Goal: Understand process/instructions: Learn how to perform a task or action

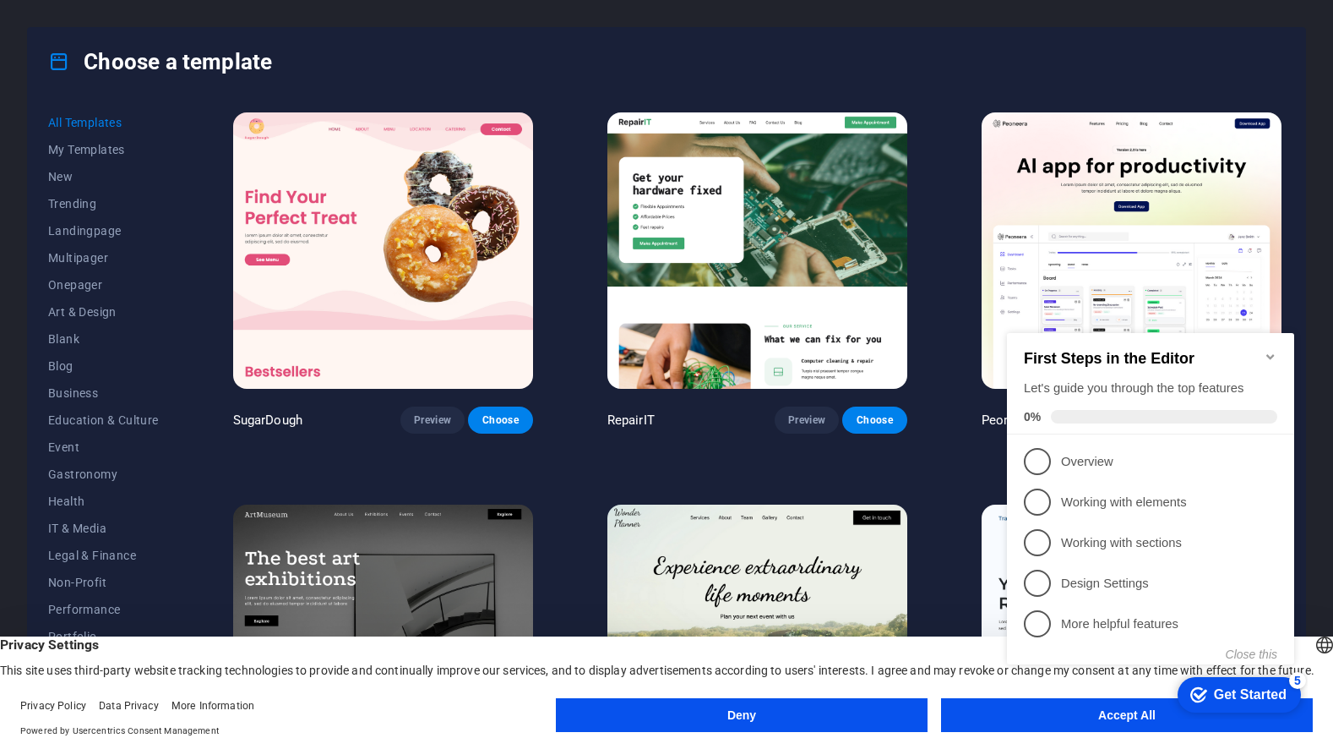
click at [1105, 721] on appcues-checklist "Contextual help checklist present on screen" at bounding box center [1154, 515] width 308 height 415
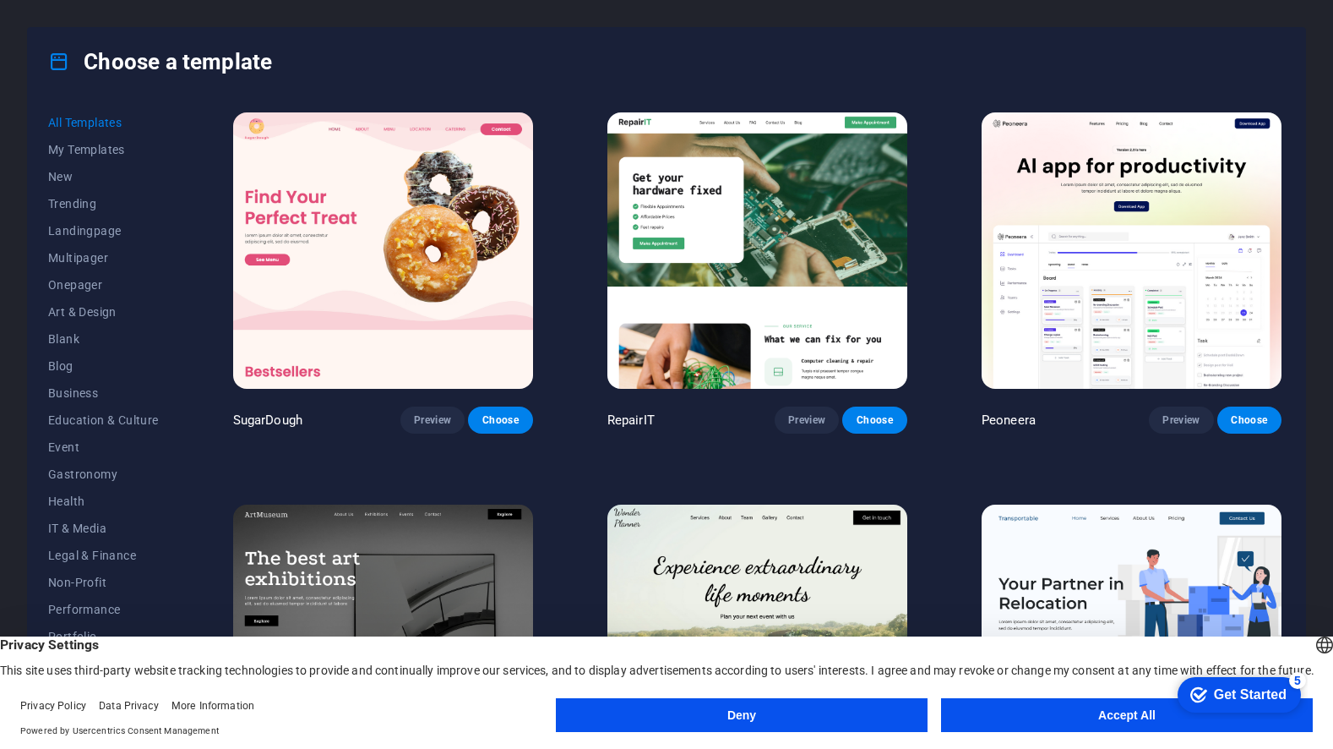
click at [1105, 721] on button "Accept All" at bounding box center [1127, 715] width 372 height 34
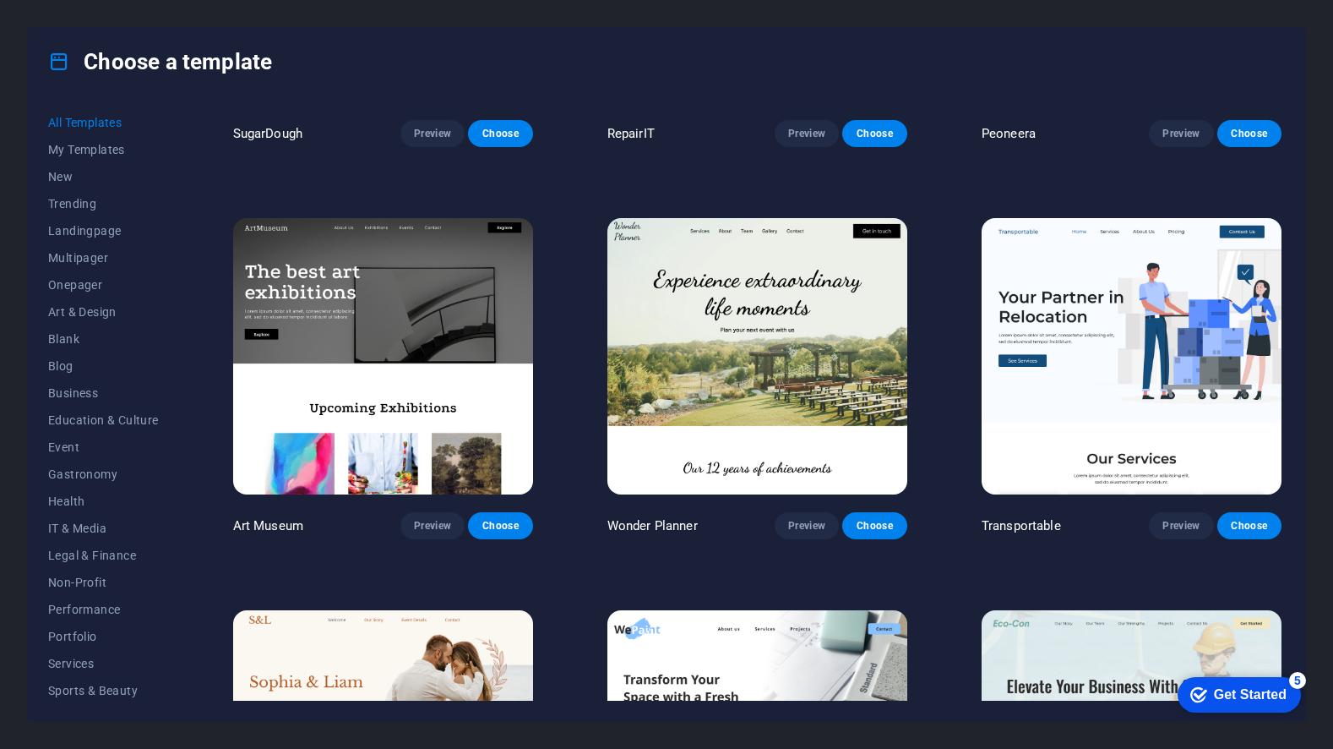
scroll to position [289, 0]
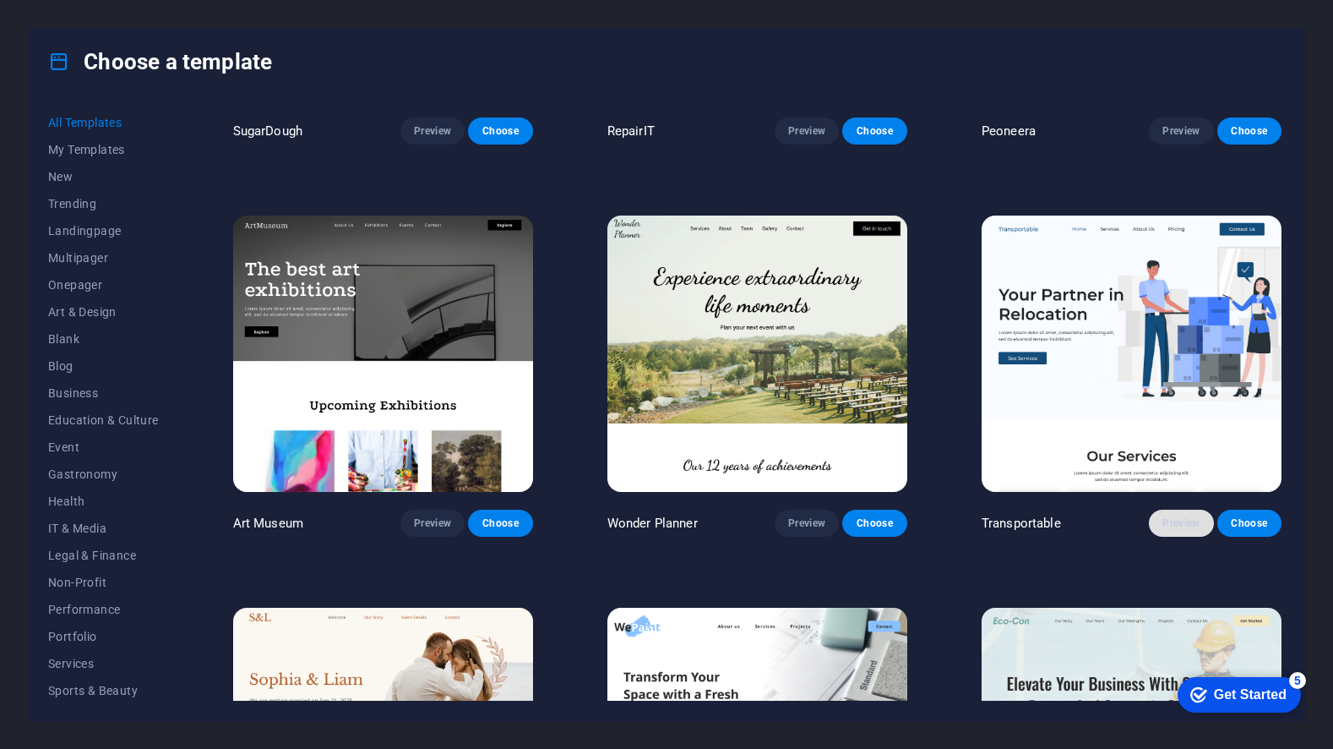
click at [1190, 523] on span "Preview" at bounding box center [1181, 523] width 37 height 14
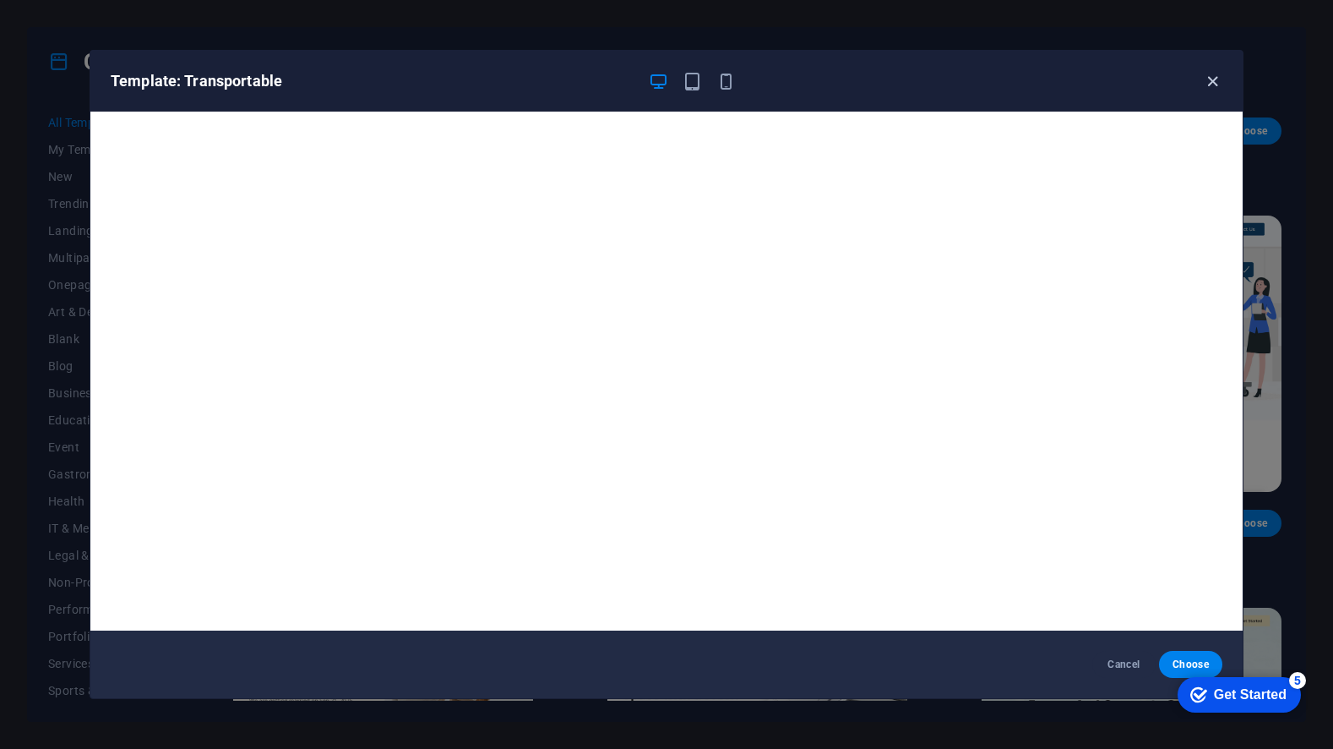
click at [1212, 78] on icon "button" at bounding box center [1212, 81] width 19 height 19
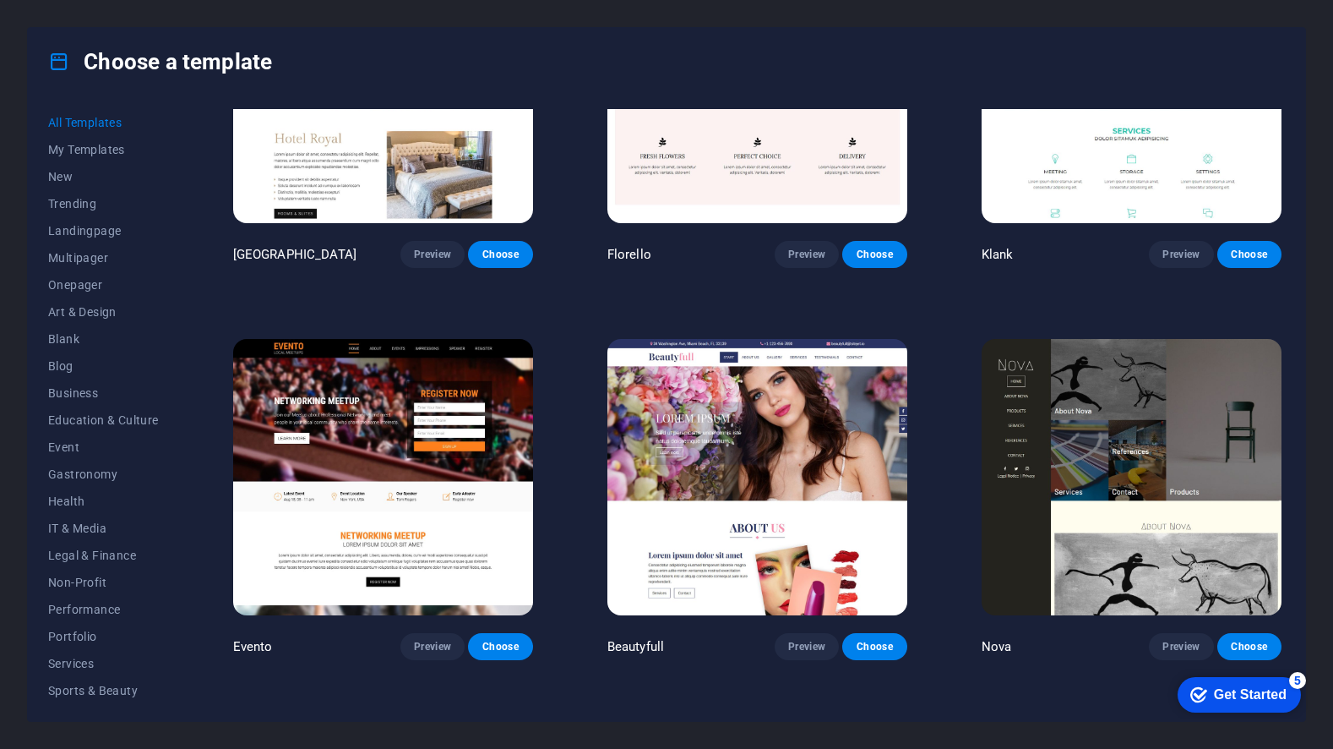
scroll to position [14697, 0]
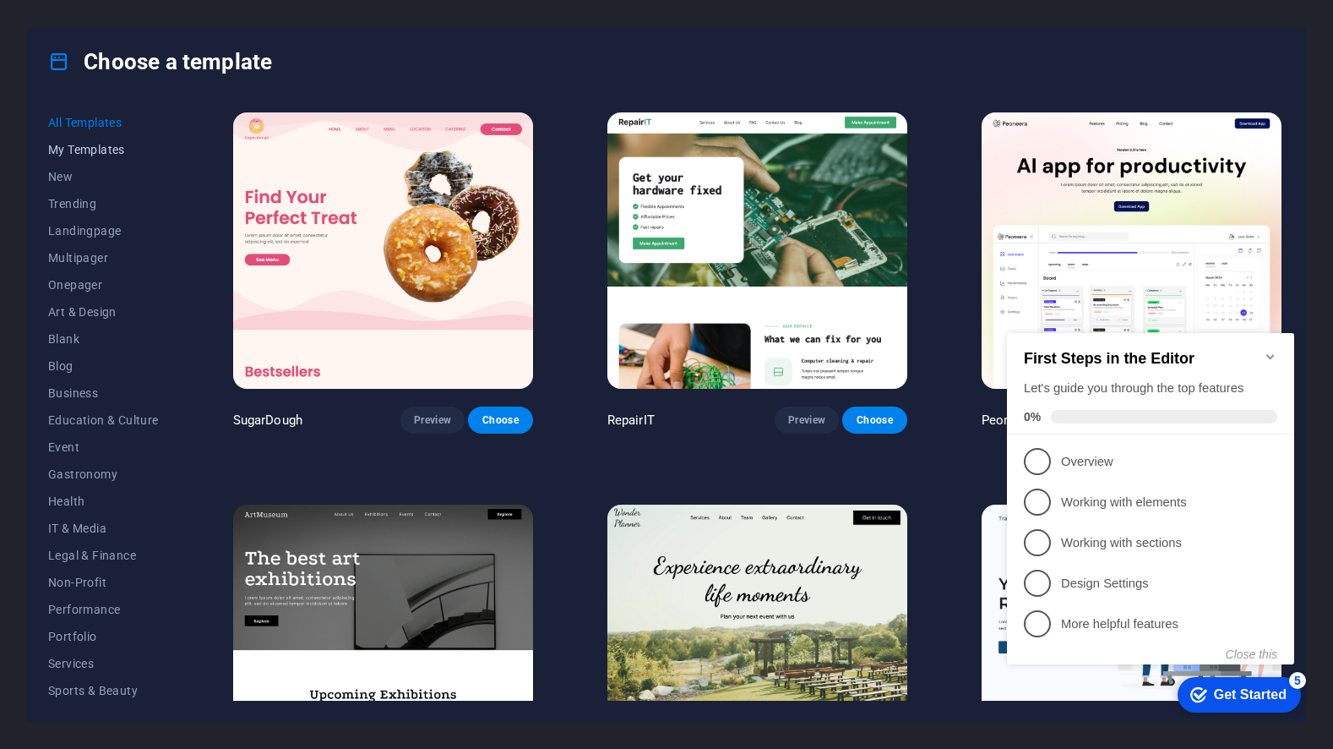
click at [67, 155] on span "My Templates" at bounding box center [103, 150] width 111 height 14
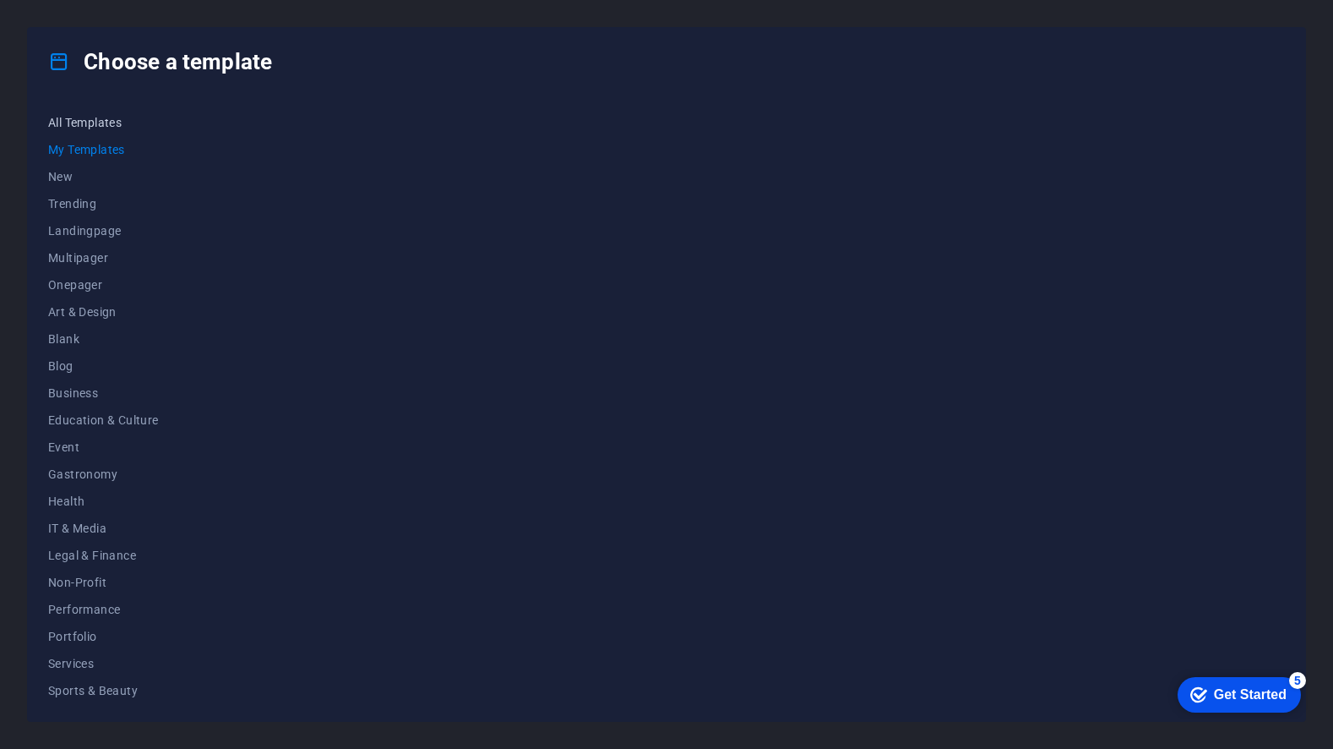
click at [98, 124] on span "All Templates" at bounding box center [103, 123] width 111 height 14
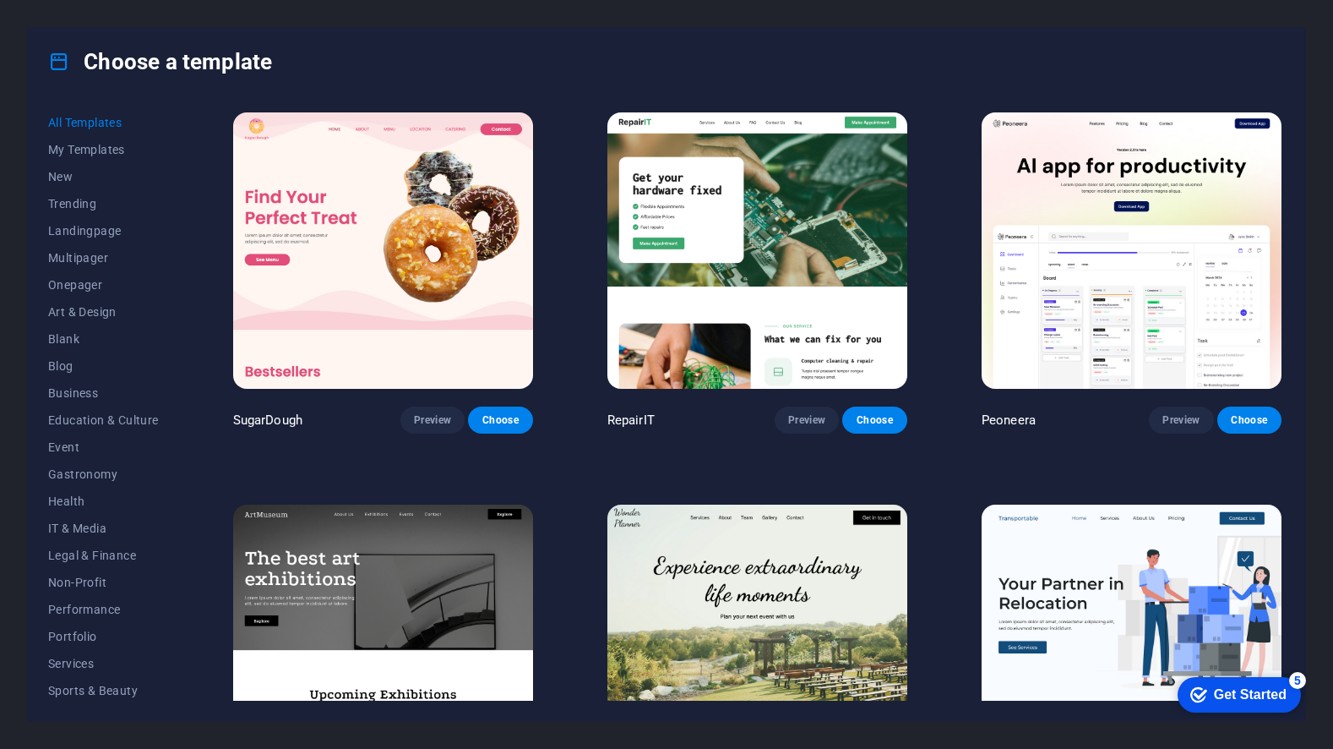
click at [1267, 698] on div "Get Started" at bounding box center [1250, 694] width 73 height 15
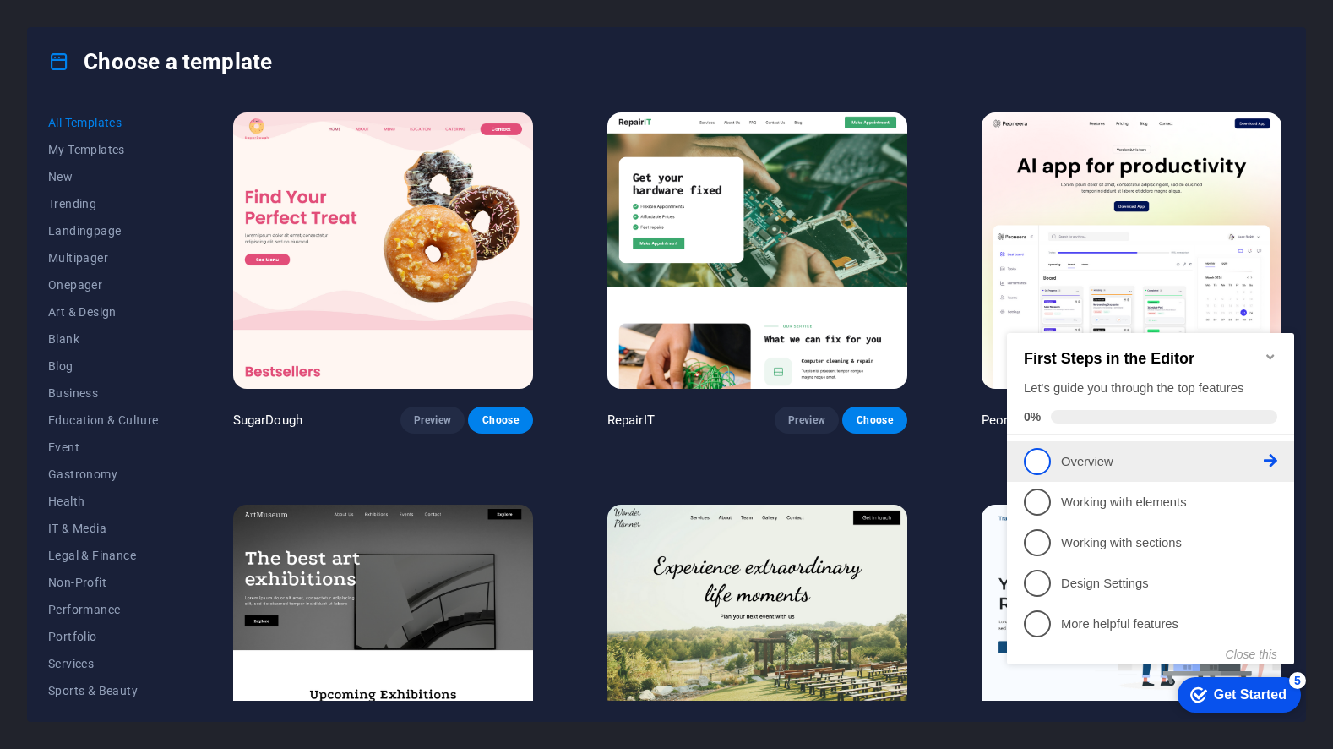
click at [1272, 464] on icon at bounding box center [1271, 461] width 14 height 14
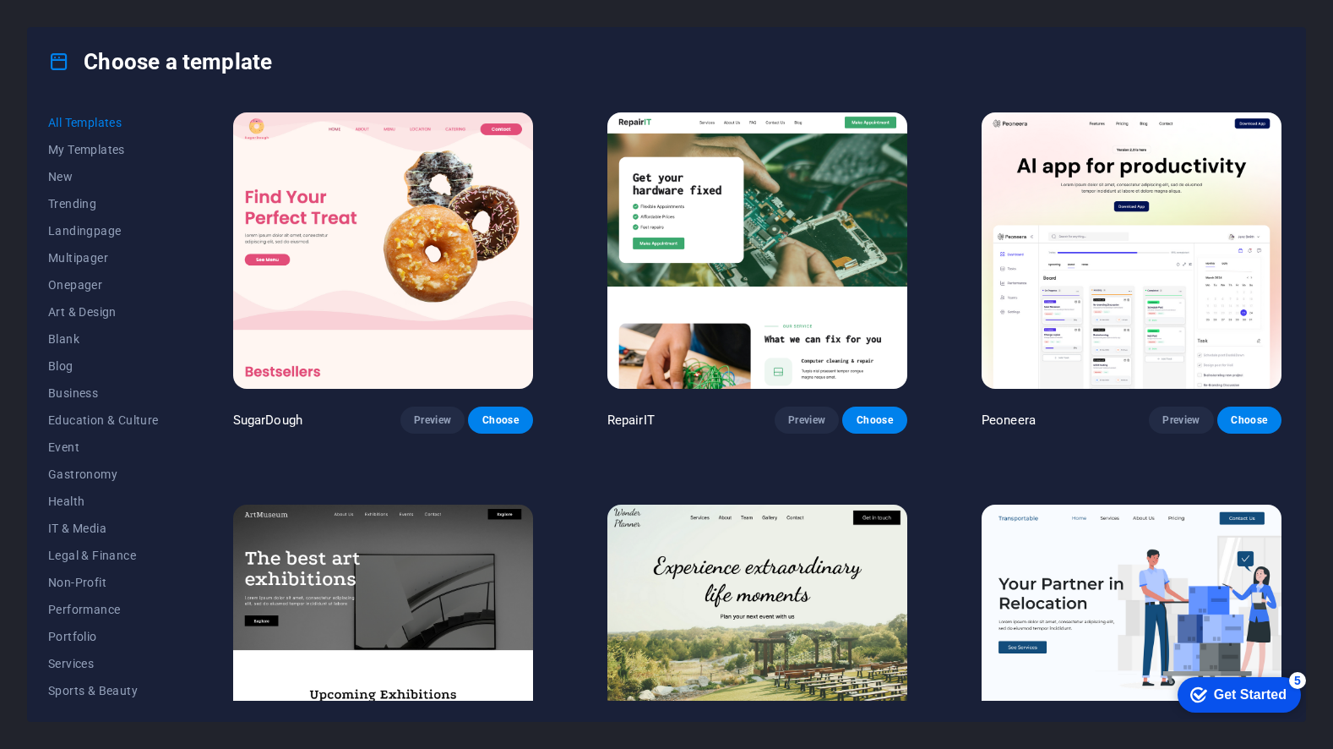
click at [1286, 689] on div "Get Started" at bounding box center [1250, 694] width 73 height 15
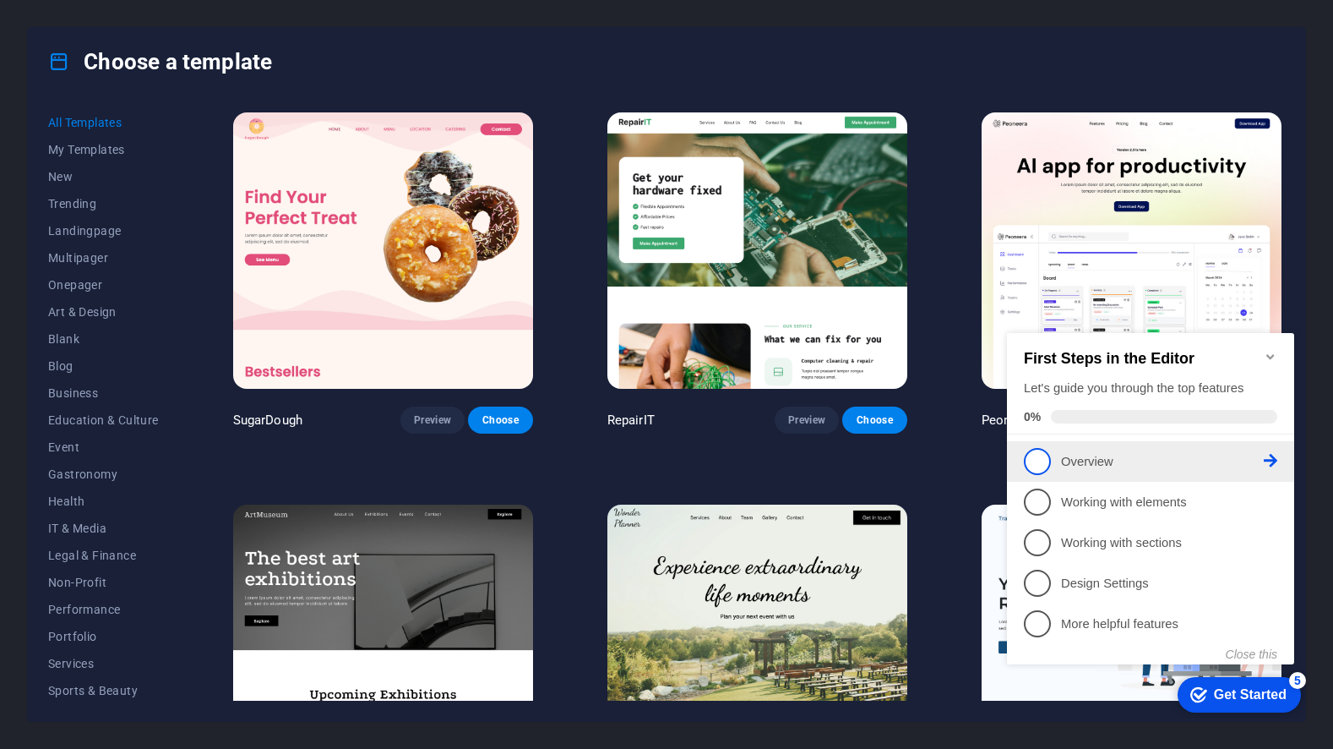
click at [1272, 458] on icon at bounding box center [1271, 461] width 14 height 14
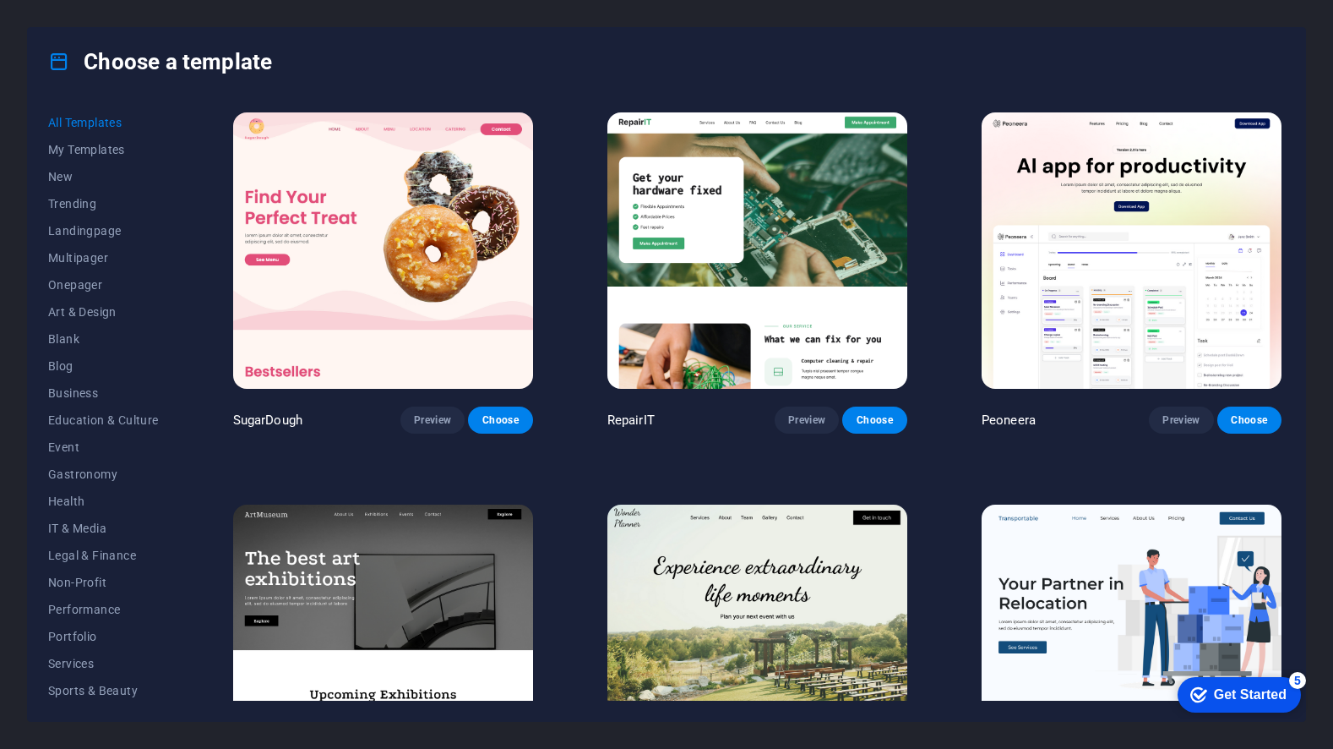
click at [1253, 683] on div "checkmark Get Started 5" at bounding box center [1239, 694] width 123 height 35
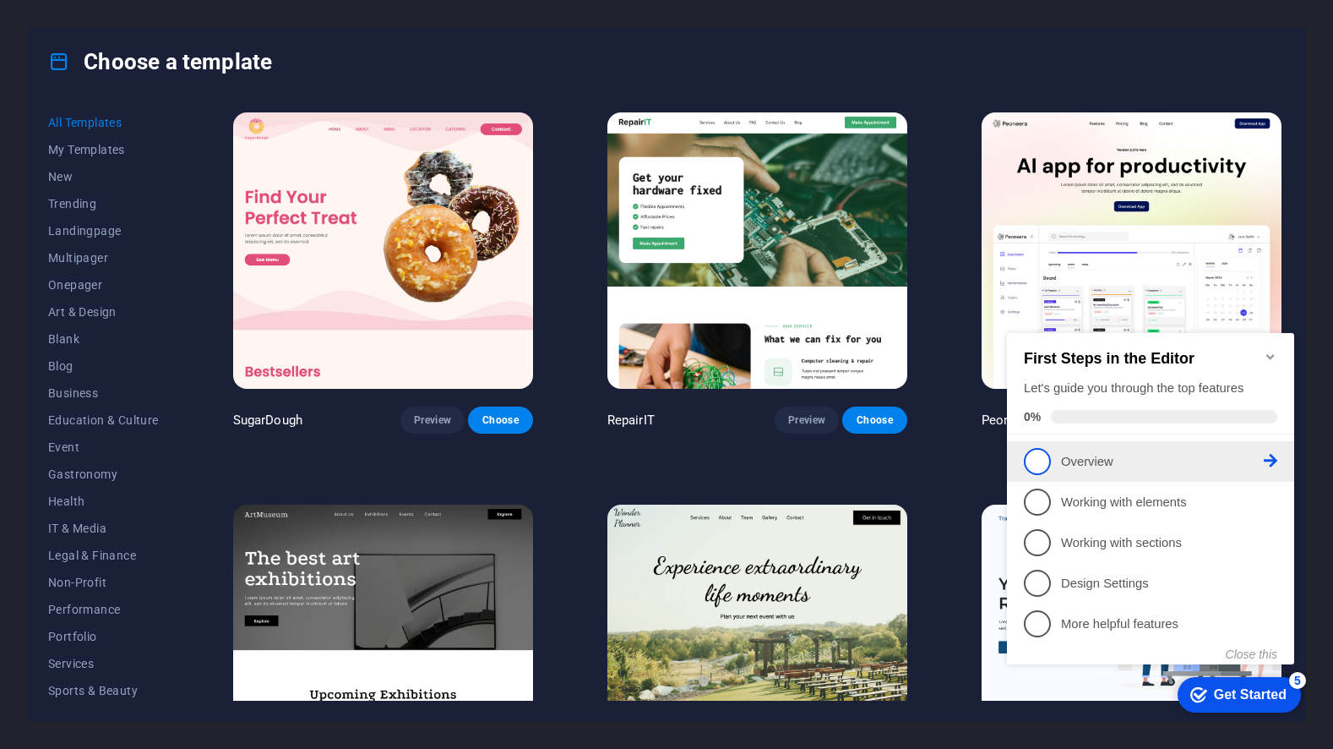
click at [1045, 462] on span "1" at bounding box center [1037, 461] width 27 height 27
